Goal: Information Seeking & Learning: Learn about a topic

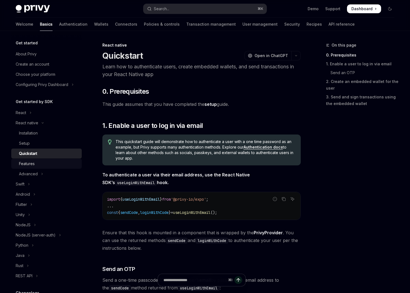
click at [29, 163] on div "Features" at bounding box center [27, 163] width 16 height 7
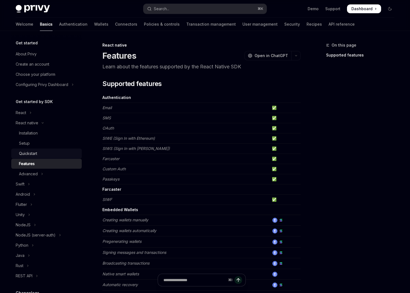
click at [36, 153] on div "Quickstart" at bounding box center [28, 153] width 18 height 7
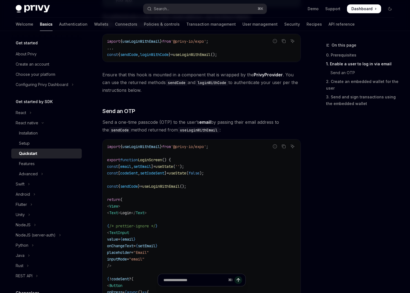
scroll to position [310, 0]
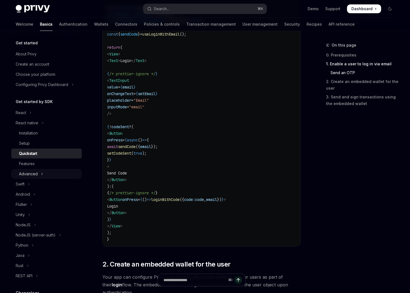
click at [34, 175] on div "Advanced" at bounding box center [28, 173] width 19 height 7
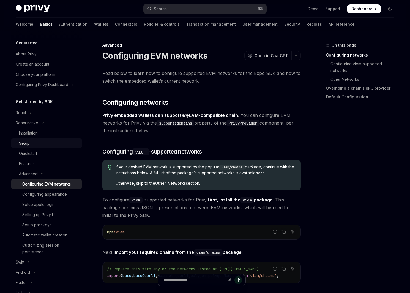
click at [36, 148] on link "Setup" at bounding box center [46, 143] width 71 height 10
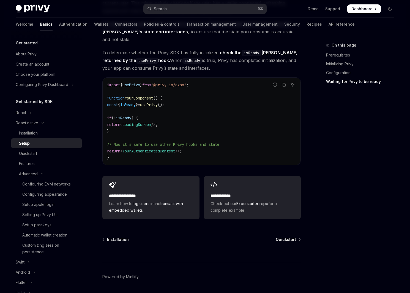
scroll to position [469, 0]
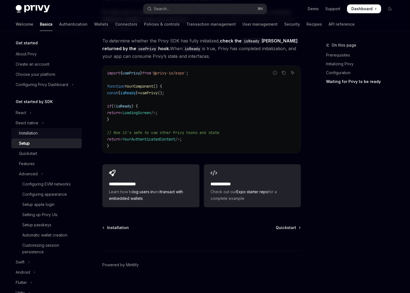
click at [36, 133] on div "Installation" at bounding box center [28, 133] width 19 height 7
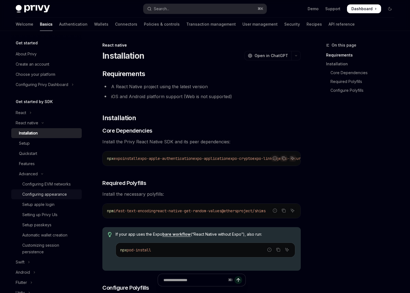
click at [67, 193] on div "Configuring appearance" at bounding box center [50, 194] width 56 height 7
type textarea "*"
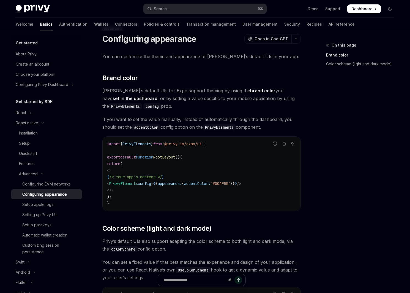
scroll to position [194, 0]
